Goal: Find specific page/section: Find specific page/section

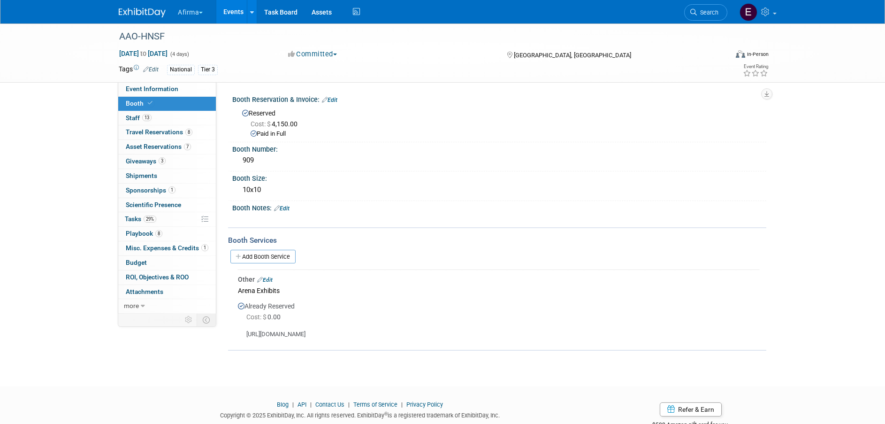
click at [238, 15] on link "Events" at bounding box center [233, 11] width 34 height 23
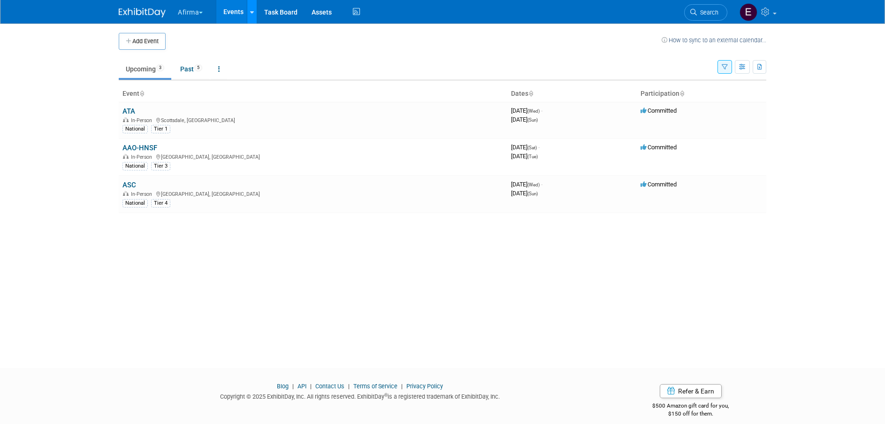
click at [254, 13] on icon at bounding box center [252, 12] width 4 height 6
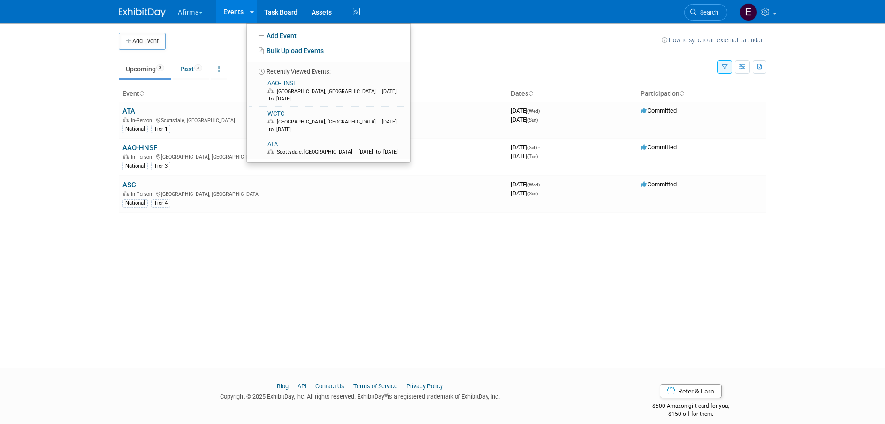
click at [193, 10] on button "Afirma" at bounding box center [196, 10] width 38 height 21
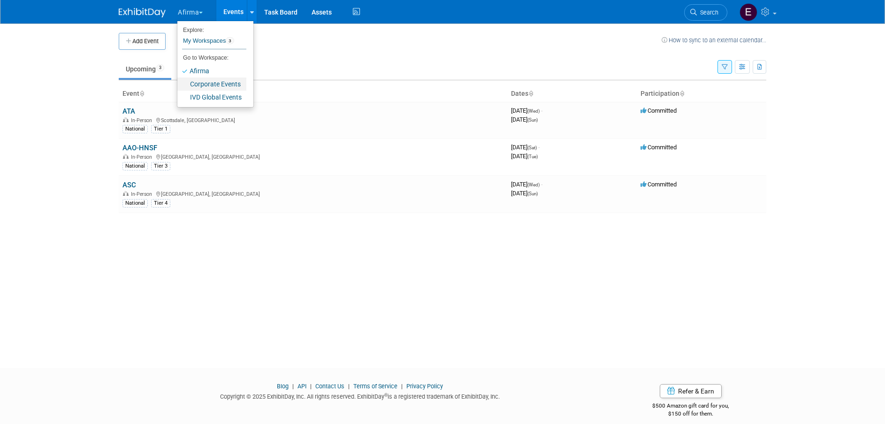
click at [206, 84] on link "Corporate Events" at bounding box center [211, 83] width 69 height 13
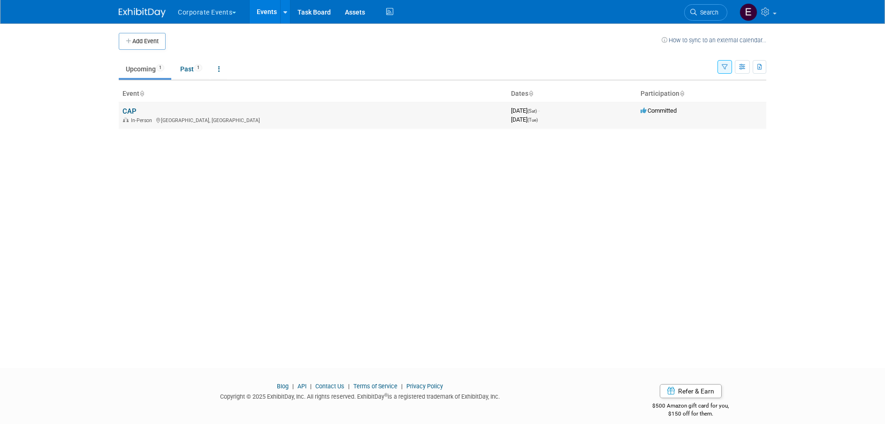
click at [131, 108] on link "CAP" at bounding box center [129, 111] width 14 height 8
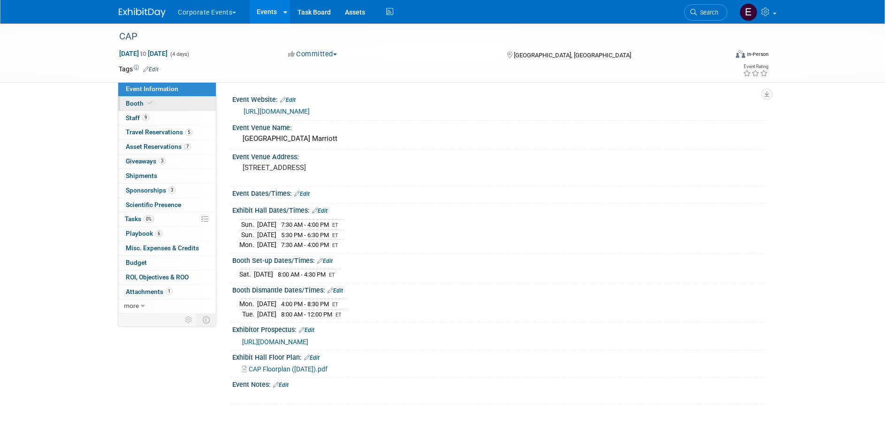
click at [163, 104] on link "Booth" at bounding box center [167, 104] width 98 height 14
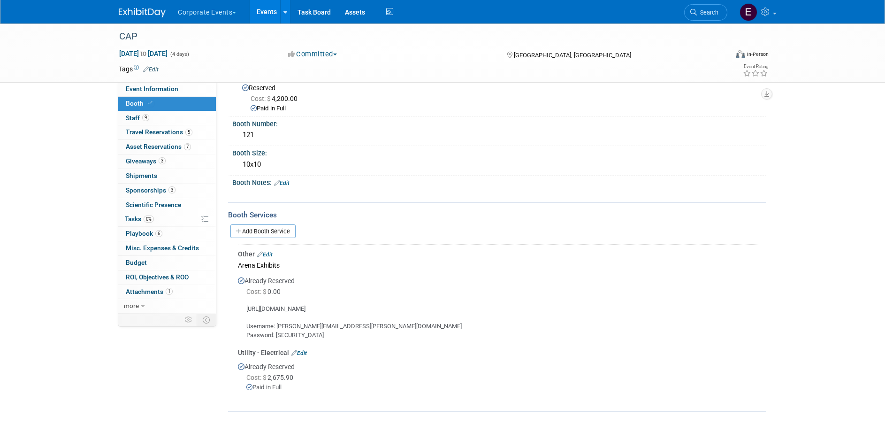
scroll to position [47, 0]
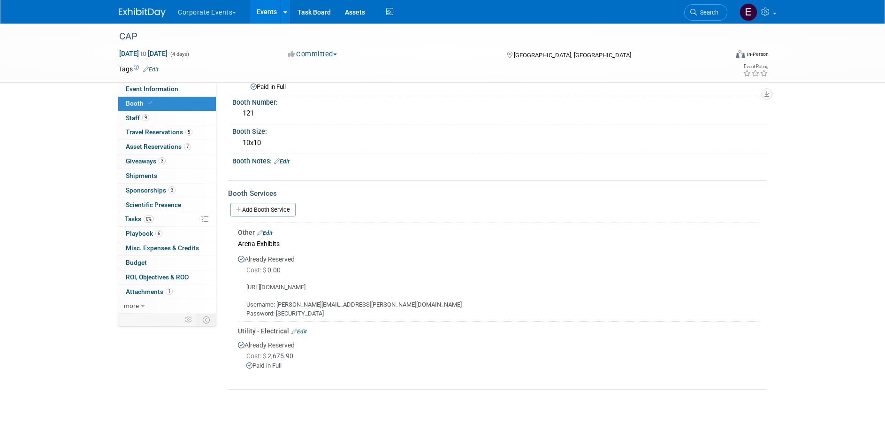
drag, startPoint x: 385, startPoint y: 287, endPoint x: 242, endPoint y: 287, distance: 143.1
click at [242, 287] on div "https://ordering.ges.com/052602457/welcome# Username: keirsten.davis@veracyte.c…" at bounding box center [498, 296] width 521 height 42
copy div "https://ordering.ges.com/052602457/welcome#"
click at [233, 16] on button "Corporate Events" at bounding box center [212, 10] width 71 height 21
click at [205, 69] on link "Afirma" at bounding box center [211, 70] width 69 height 13
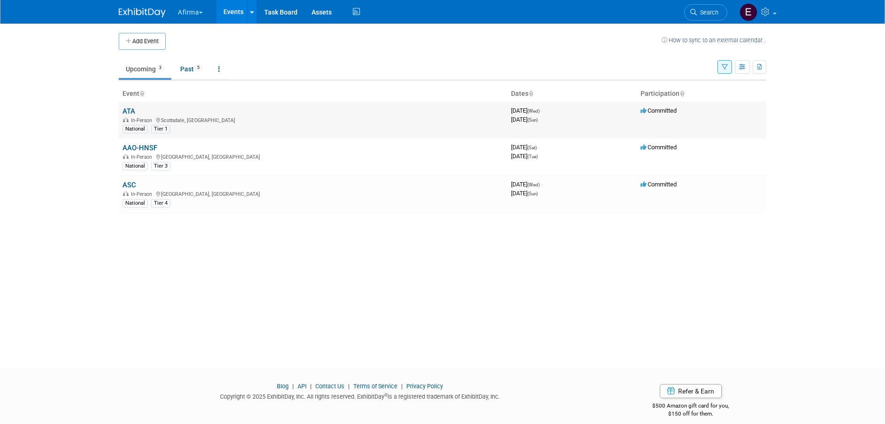
click at [130, 111] on link "ATA" at bounding box center [128, 111] width 13 height 8
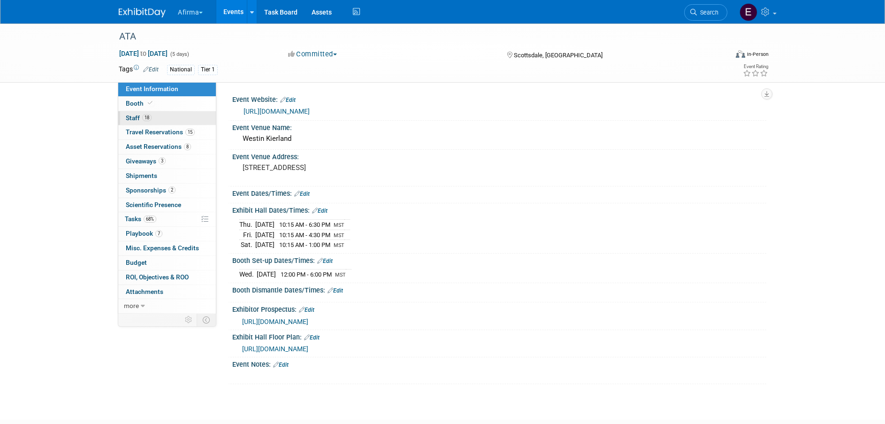
click at [175, 114] on link "18 Staff 18" at bounding box center [167, 118] width 98 height 14
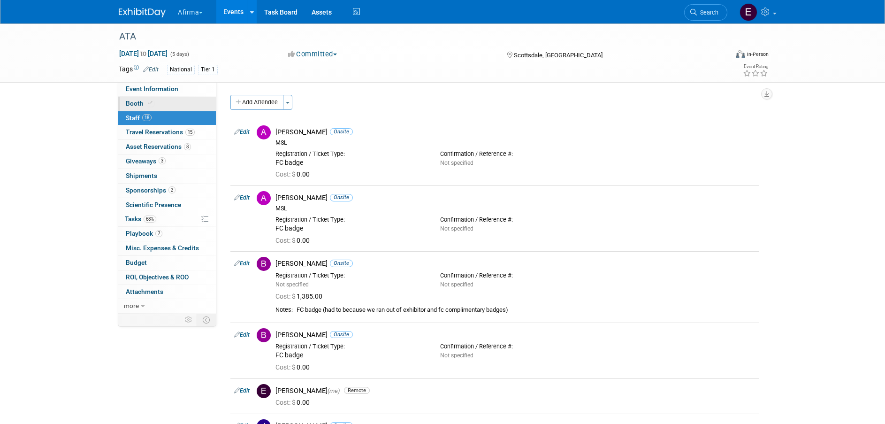
click at [175, 106] on link "Booth" at bounding box center [167, 104] width 98 height 14
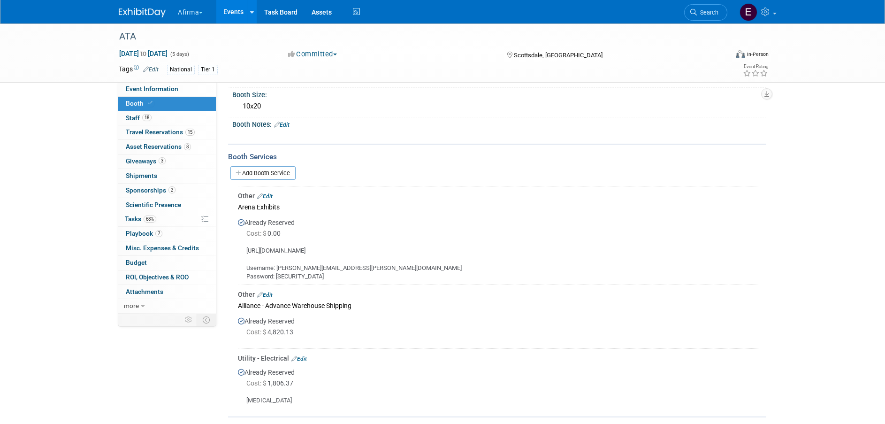
scroll to position [94, 0]
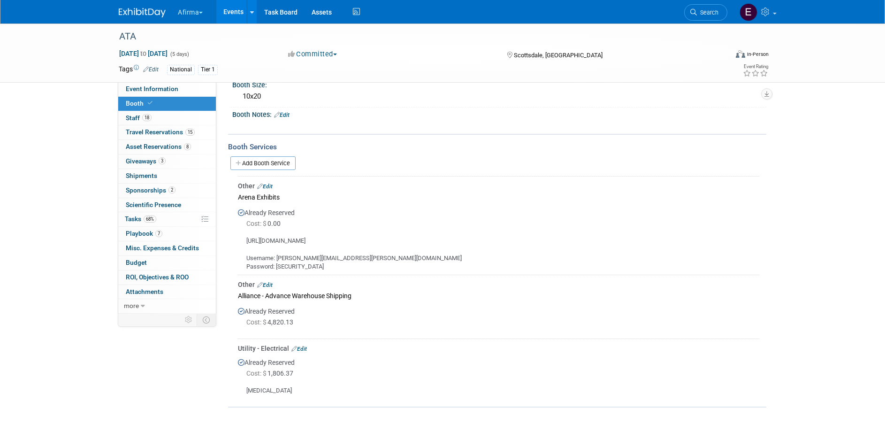
drag, startPoint x: 467, startPoint y: 242, endPoint x: 245, endPoint y: 237, distance: 221.4
click at [245, 237] on div "https://alliance-exposition.boomerecommerce.com/Home/3389/EventHome Username: k…" at bounding box center [498, 250] width 521 height 42
copy div "https://alliance-exposition.boomerecommerce.com/Home/3389/EventHome"
